Goal: Transaction & Acquisition: Purchase product/service

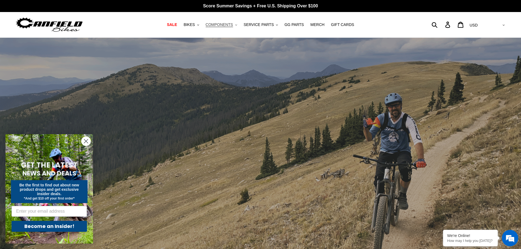
click at [224, 25] on span "COMPONENTS" at bounding box center [219, 24] width 27 height 5
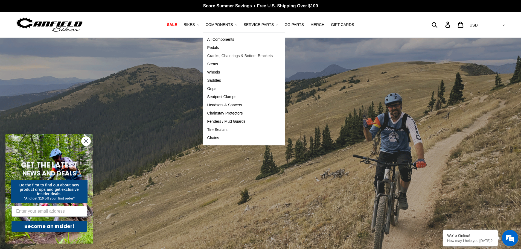
click at [217, 58] on span "Cranks, Chainrings & Bottom-Brackets" at bounding box center [240, 56] width 66 height 5
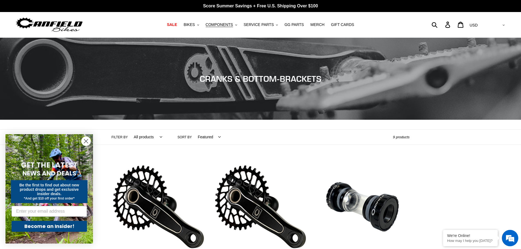
click at [126, 25] on div at bounding box center [76, 24] width 123 height 17
